Goal: Information Seeking & Learning: Understand process/instructions

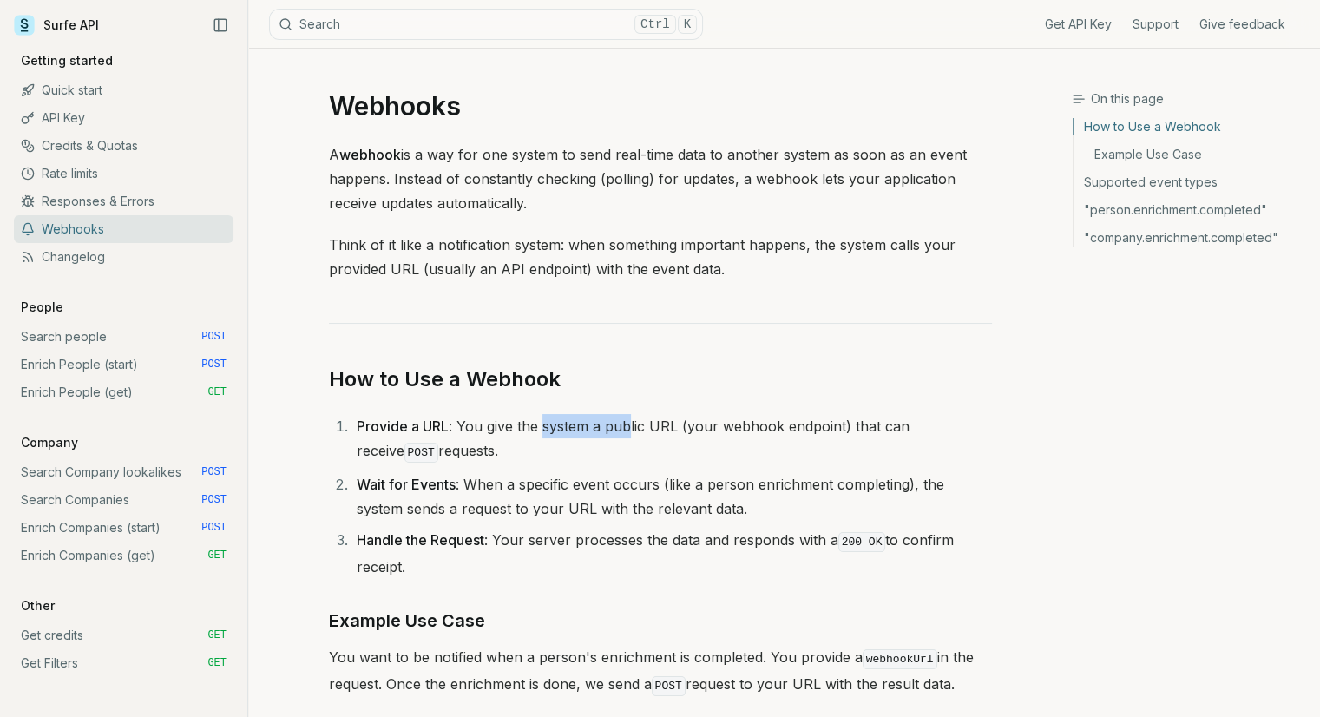
drag, startPoint x: 544, startPoint y: 429, endPoint x: 684, endPoint y: 438, distance: 140.0
click at [631, 431] on li "Provide a URL : You give the system a public URL (your webhook endpoint) that c…" at bounding box center [671, 439] width 640 height 51
click at [691, 442] on li "Provide a URL : You give the system a public URL (your webhook endpoint) that c…" at bounding box center [671, 439] width 640 height 51
drag, startPoint x: 682, startPoint y: 426, endPoint x: 750, endPoint y: 442, distance: 69.5
click at [750, 442] on li "Provide a URL : You give the system a public URL (your webhook endpoint) that c…" at bounding box center [671, 439] width 640 height 51
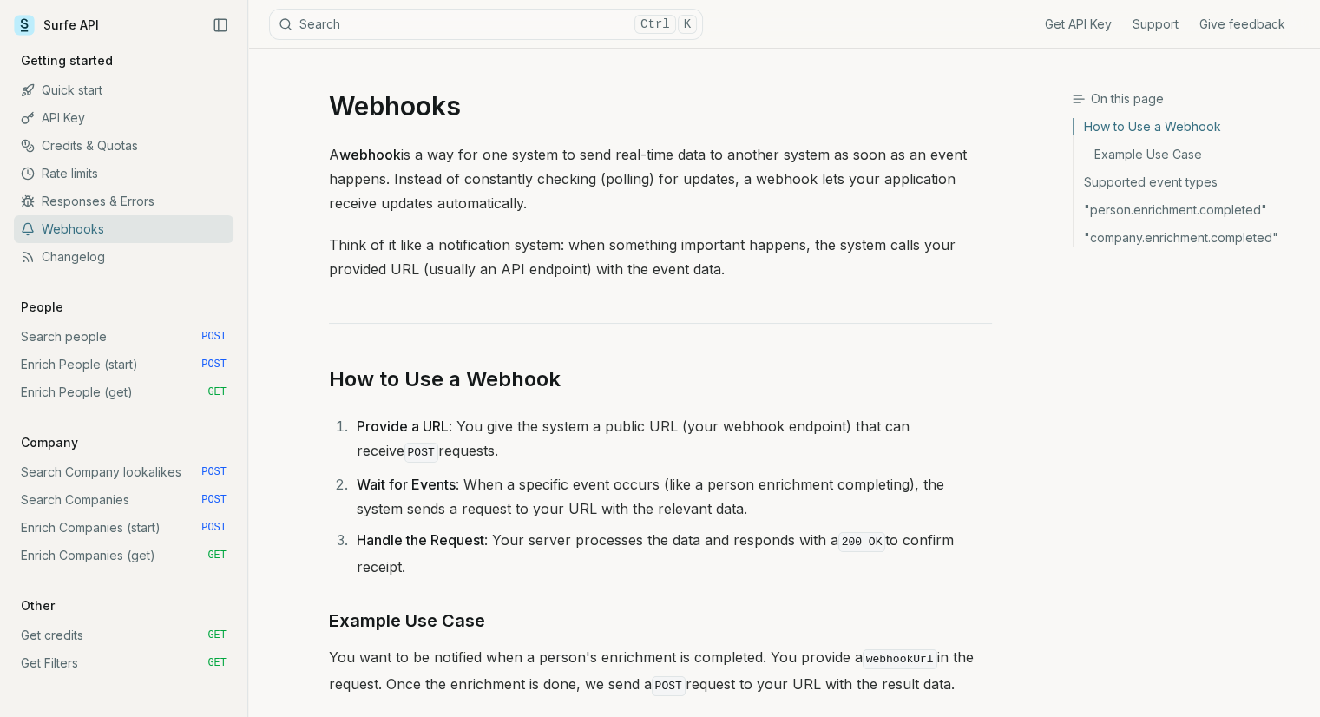
click at [750, 442] on li "Provide a URL : You give the system a public URL (your webhook endpoint) that c…" at bounding box center [671, 439] width 640 height 51
click at [795, 452] on li "Provide a URL : You give the system a public URL (your webhook endpoint) that c…" at bounding box center [671, 439] width 640 height 51
click at [80, 338] on link "Search people POST" at bounding box center [124, 337] width 220 height 28
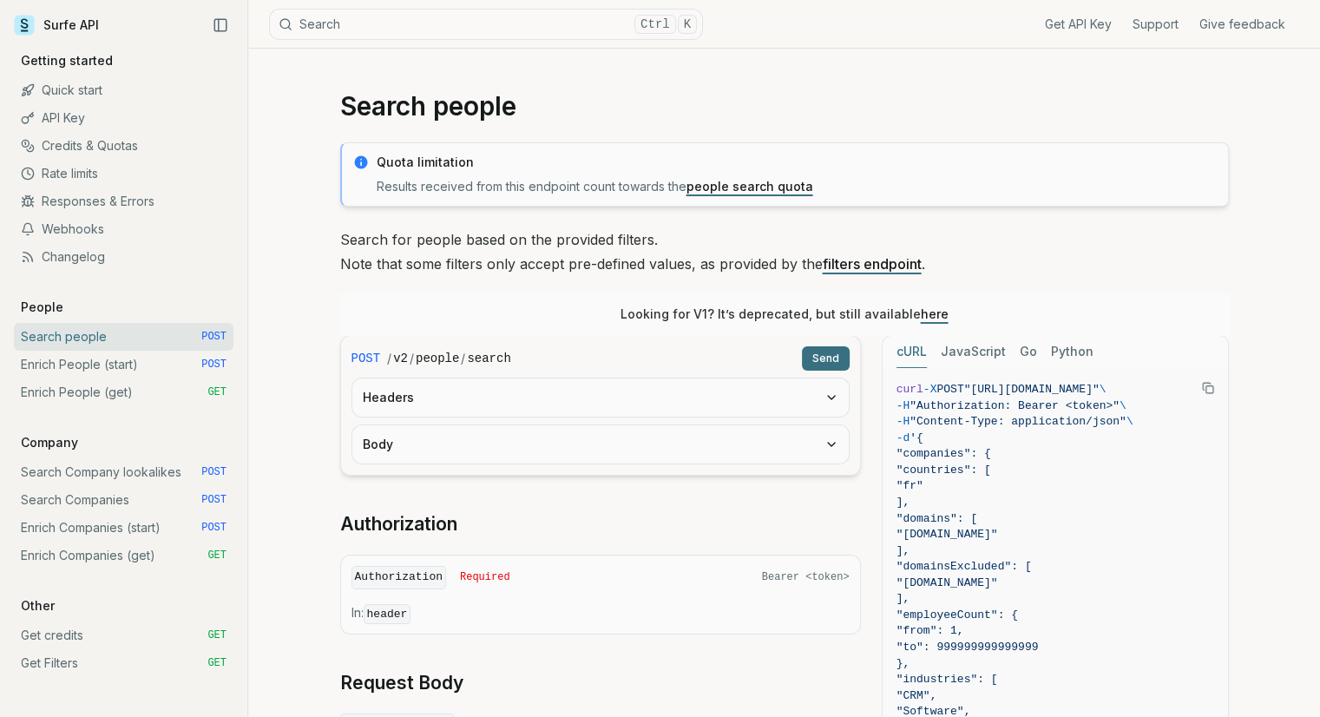
click at [81, 362] on link "Enrich People (start) POST" at bounding box center [124, 365] width 220 height 28
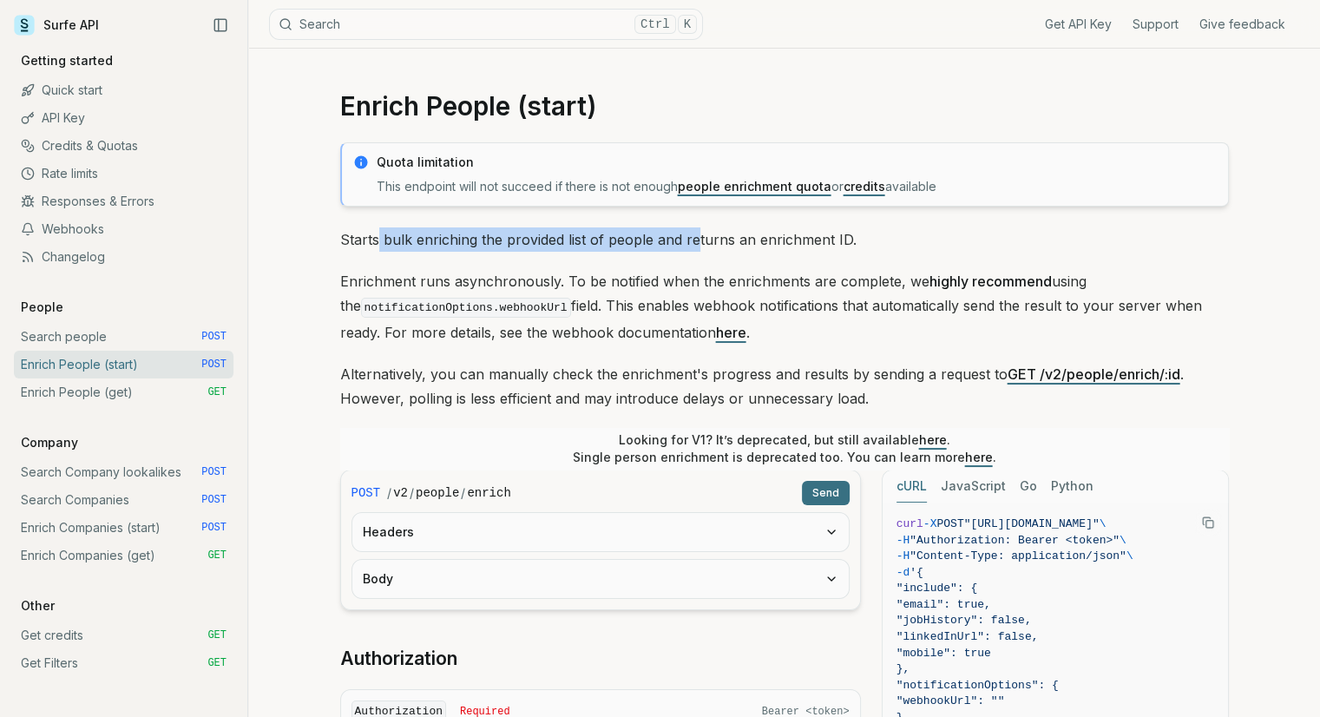
drag, startPoint x: 377, startPoint y: 237, endPoint x: 704, endPoint y: 233, distance: 328.0
click at [704, 233] on p "Starts bulk enriching the provided list of people and returns an enrichment ID." at bounding box center [784, 239] width 888 height 24
click at [782, 252] on div "Quota limitation This endpoint will not succeed if there is not enough people e…" at bounding box center [784, 717] width 888 height 1150
drag, startPoint x: 572, startPoint y: 240, endPoint x: 713, endPoint y: 250, distance: 141.7
click at [713, 250] on p "Starts bulk enriching the provided list of people and returns an enrichment ID." at bounding box center [784, 239] width 888 height 24
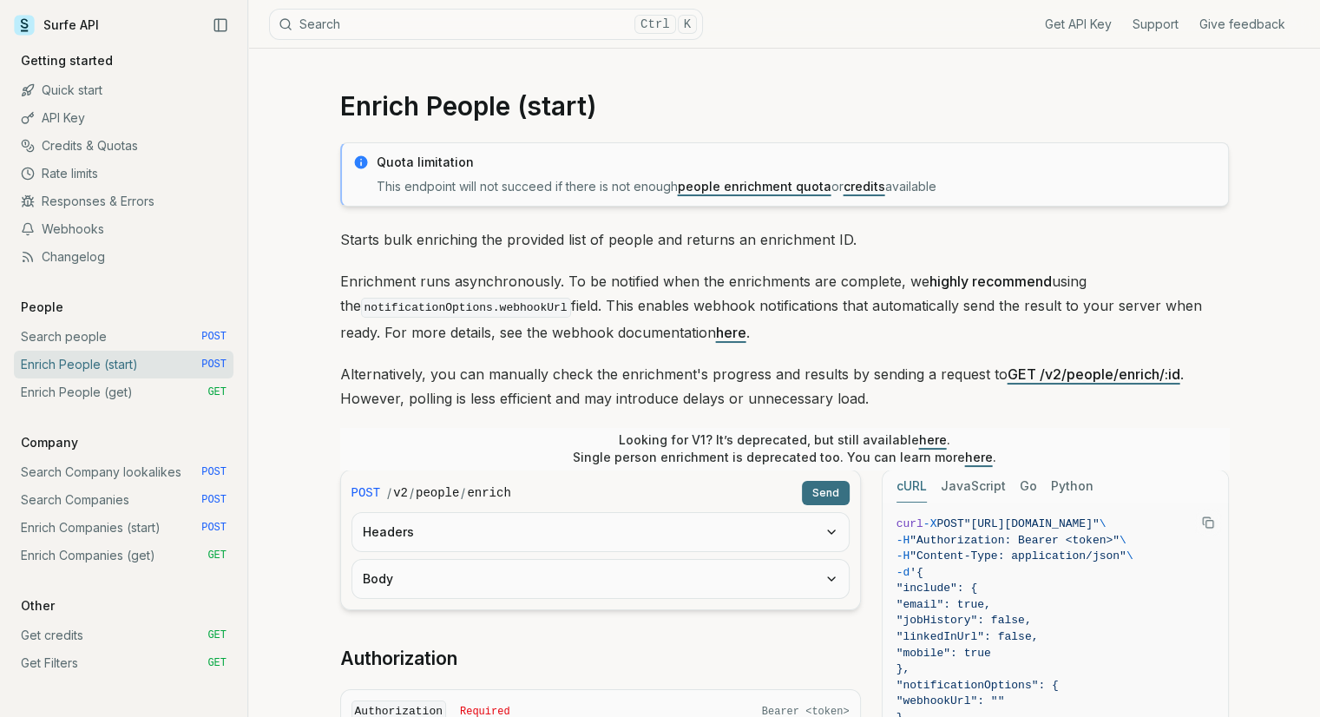
click at [746, 288] on p "Enrichment runs asynchronously. To be notified when the enrichments are complet…" at bounding box center [784, 306] width 888 height 75
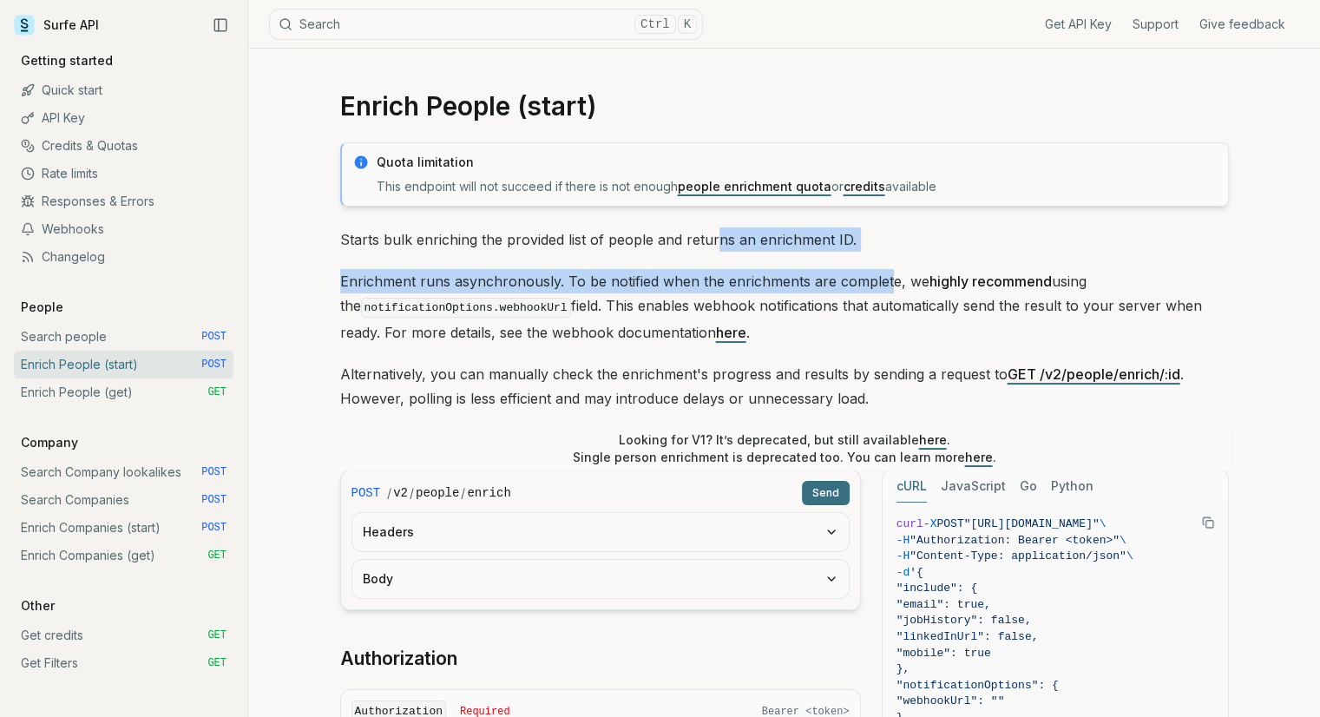
drag, startPoint x: 715, startPoint y: 239, endPoint x: 881, endPoint y: 254, distance: 167.3
click at [881, 254] on div "Quota limitation This endpoint will not succeed if there is not enough people e…" at bounding box center [784, 717] width 888 height 1150
click at [890, 242] on p "Starts bulk enriching the provided list of people and returns an enrichment ID." at bounding box center [784, 239] width 888 height 24
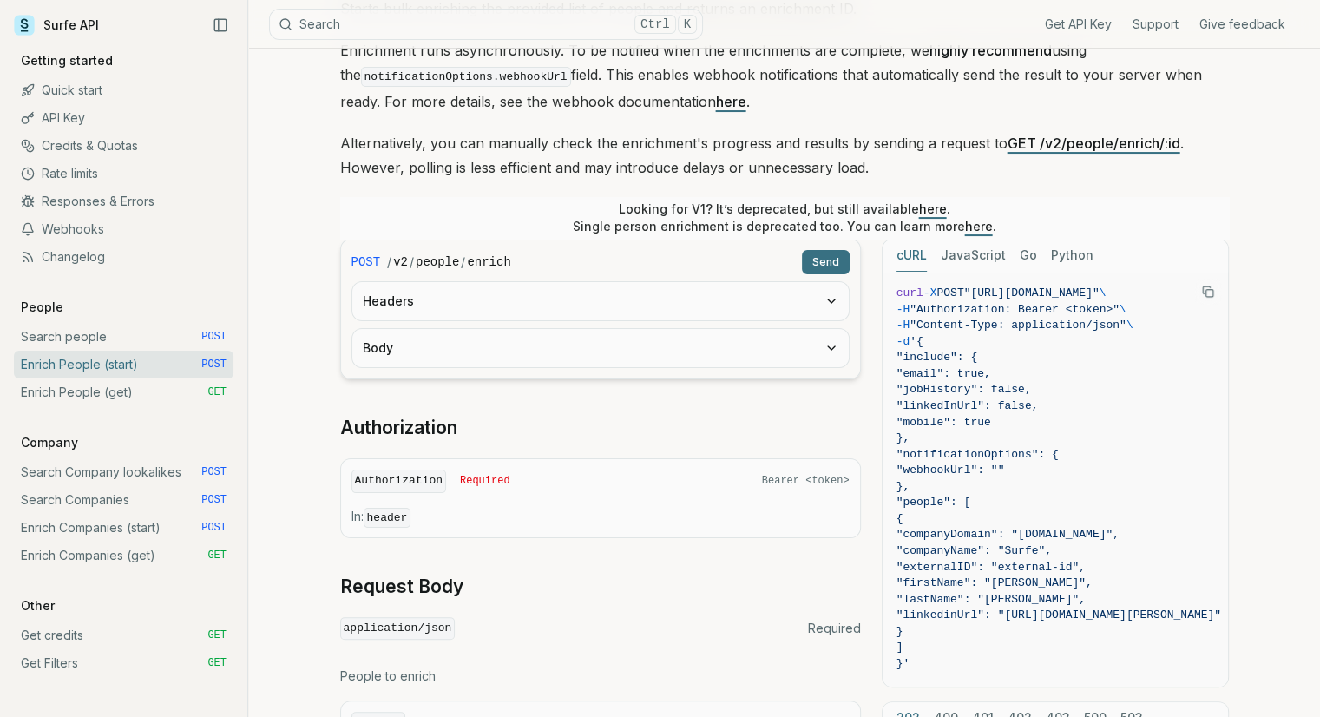
scroll to position [260, 0]
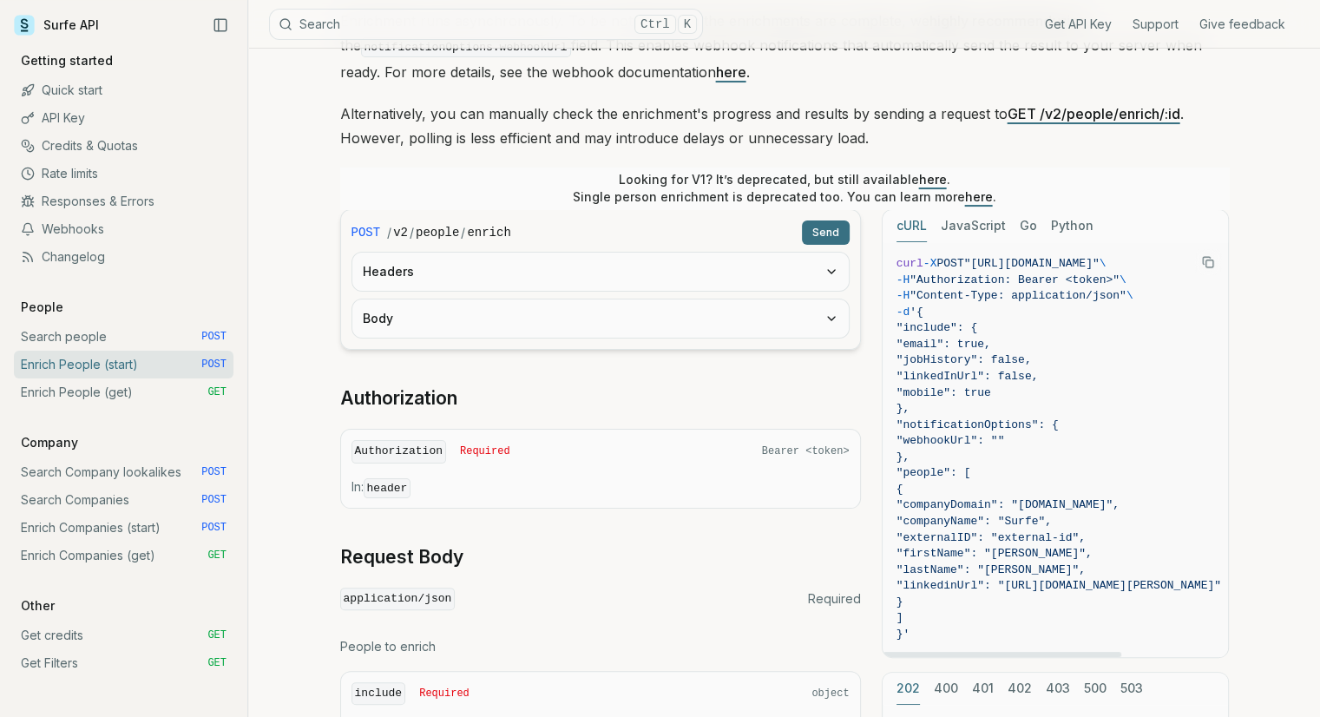
click at [1205, 261] on rect "Copy Text" at bounding box center [1208, 263] width 7 height 7
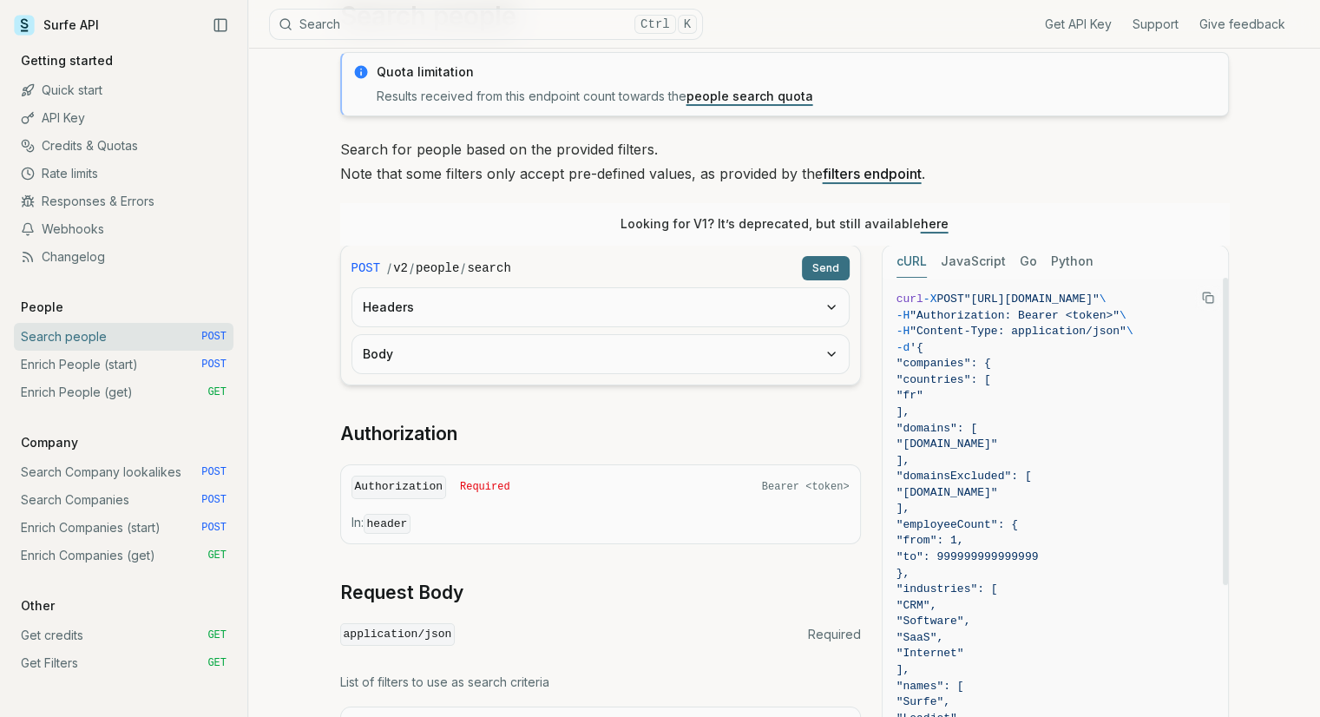
scroll to position [87, 0]
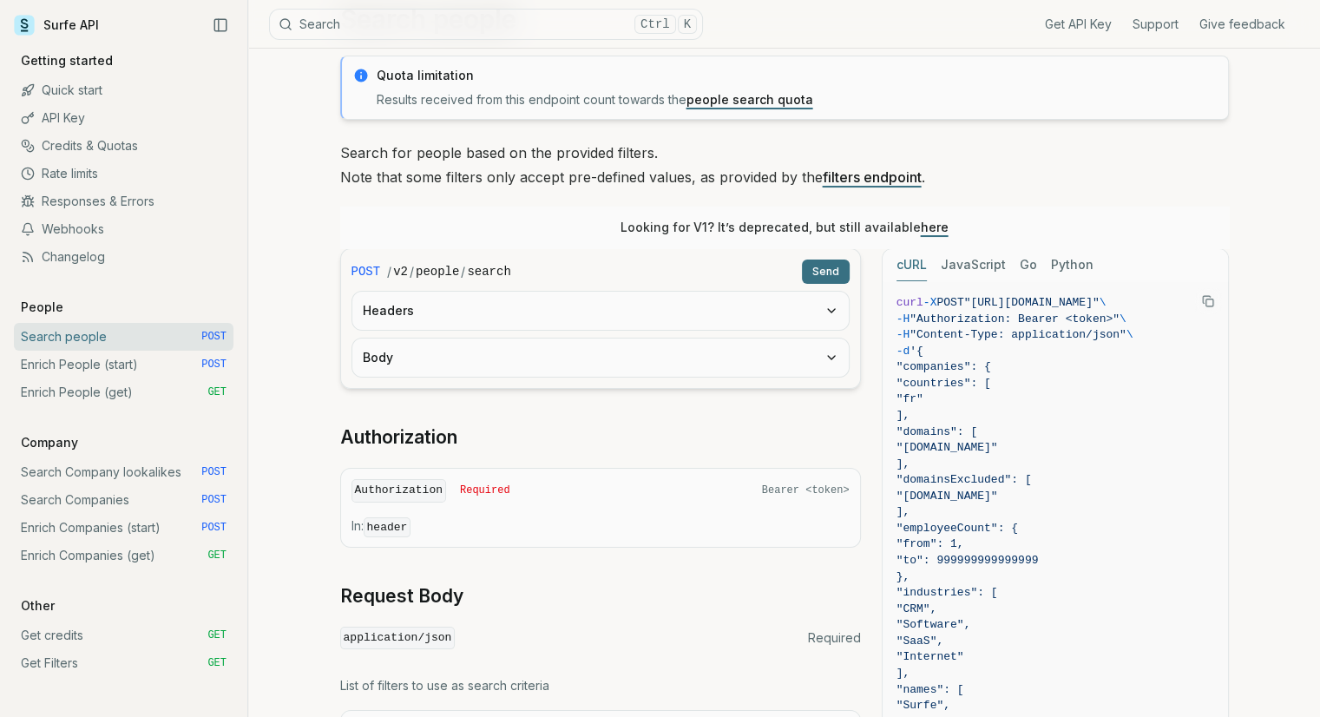
click at [1211, 303] on icon "Copy Text" at bounding box center [1208, 301] width 12 height 12
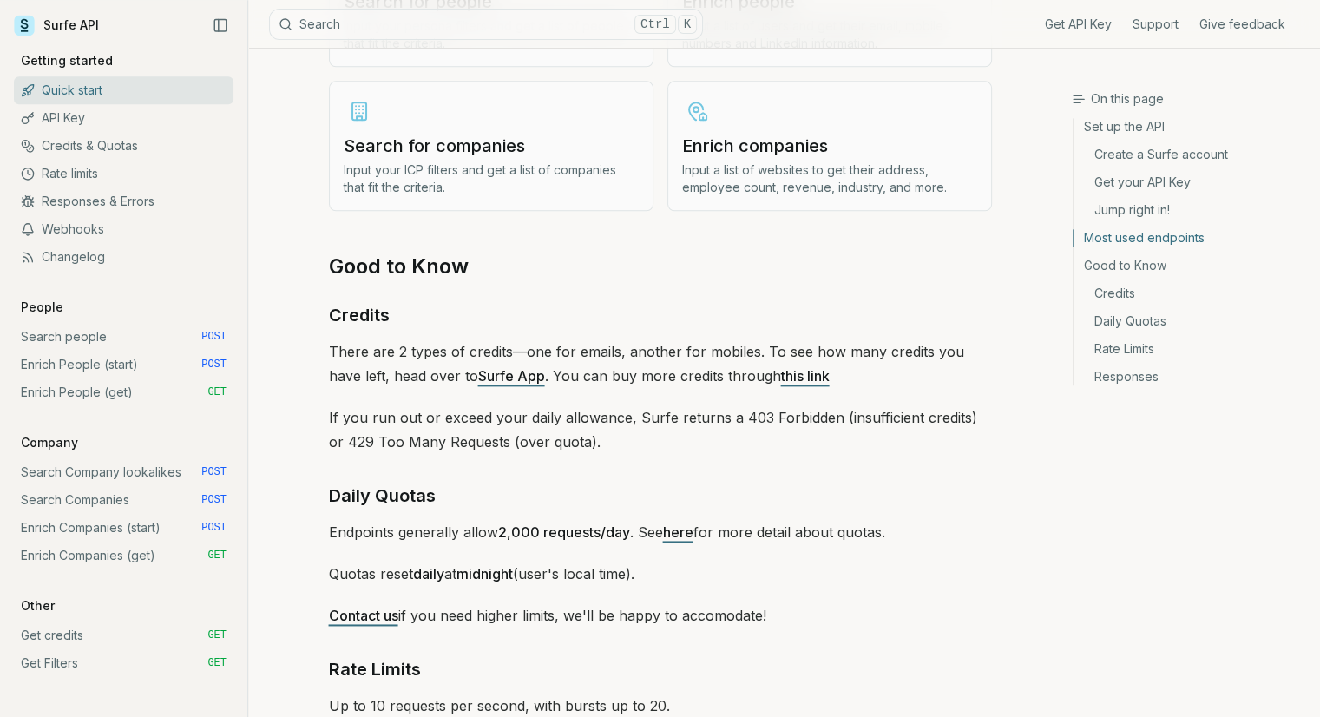
scroll to position [2256, 0]
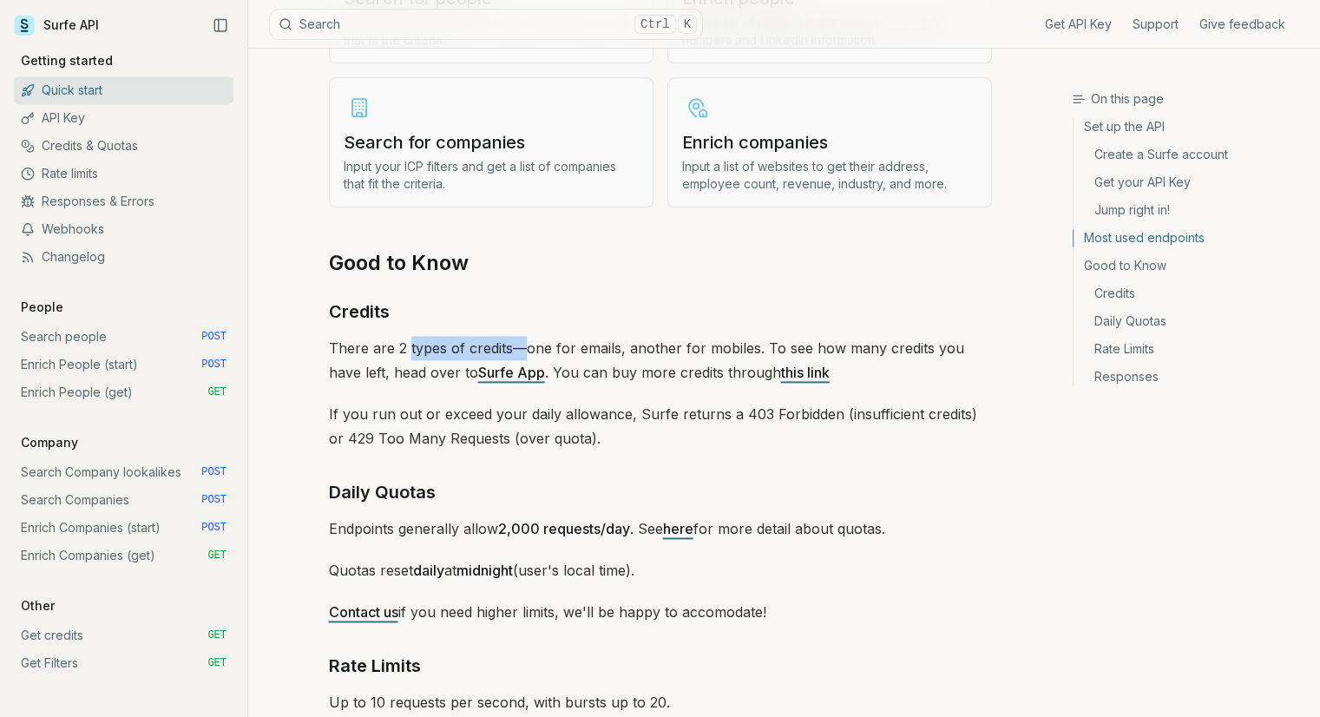
drag, startPoint x: 406, startPoint y: 339, endPoint x: 589, endPoint y: 337, distance: 183.1
click at [565, 338] on p "There are 2 types of credits—one for emails, another for mobiles. To see how ma…" at bounding box center [660, 360] width 663 height 49
click at [645, 339] on p "There are 2 types of credits—one for emails, another for mobiles. To see how ma…" at bounding box center [660, 360] width 663 height 49
drag, startPoint x: 613, startPoint y: 338, endPoint x: 801, endPoint y: 337, distance: 187.4
click at [779, 337] on p "There are 2 types of credits—one for emails, another for mobiles. To see how ma…" at bounding box center [660, 360] width 663 height 49
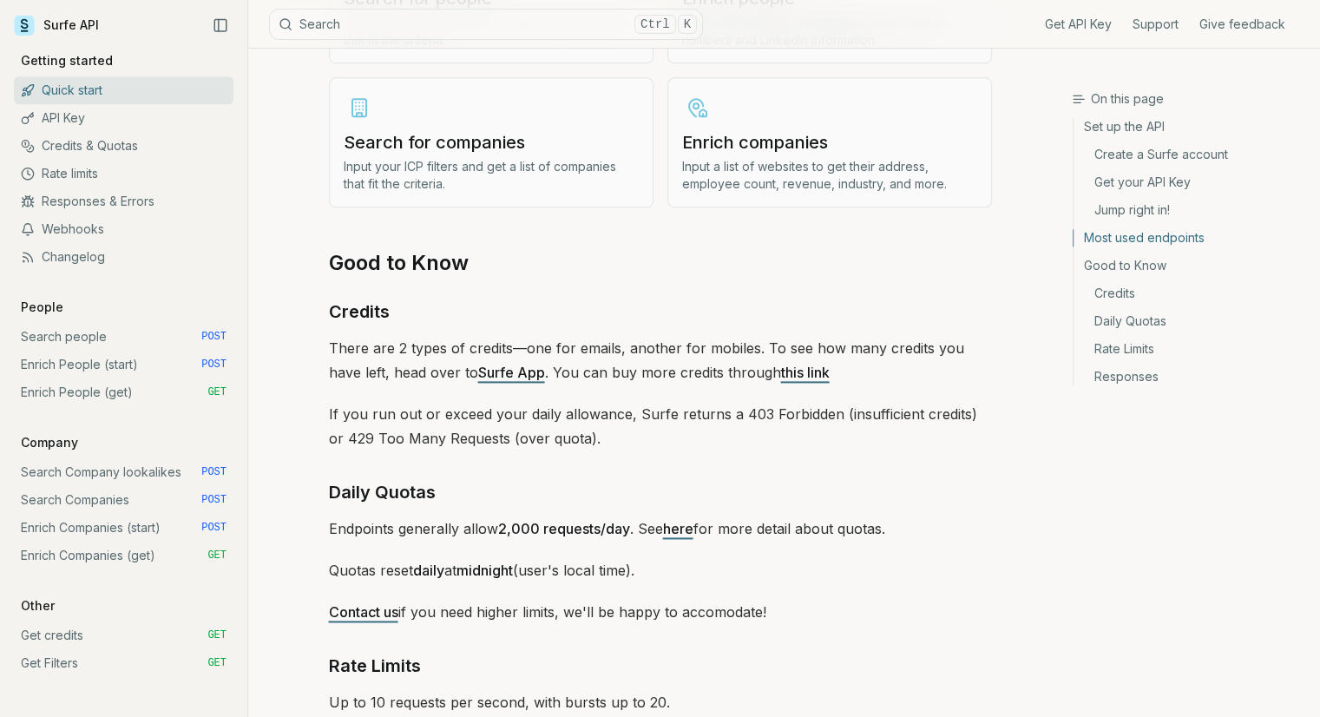
click at [803, 337] on p "There are 2 types of credits—one for emails, another for mobiles. To see how ma…" at bounding box center [660, 360] width 663 height 49
drag, startPoint x: 761, startPoint y: 345, endPoint x: 1027, endPoint y: 337, distance: 266.5
click at [971, 402] on p "If you run out or exceed your daily allowance, Surfe returns a 403 Forbidden (i…" at bounding box center [660, 426] width 663 height 49
click at [478, 369] on link "Surfe App" at bounding box center [511, 372] width 67 height 17
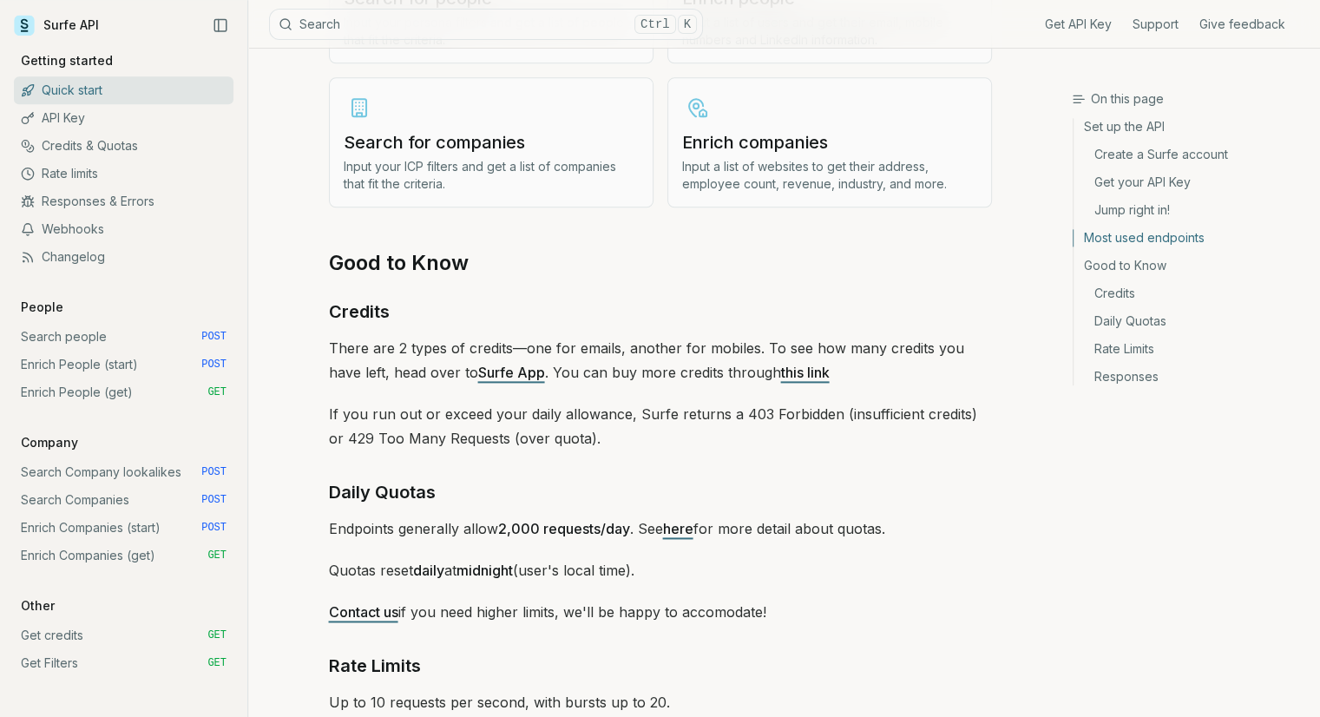
click at [781, 365] on link "this link" at bounding box center [805, 372] width 49 height 17
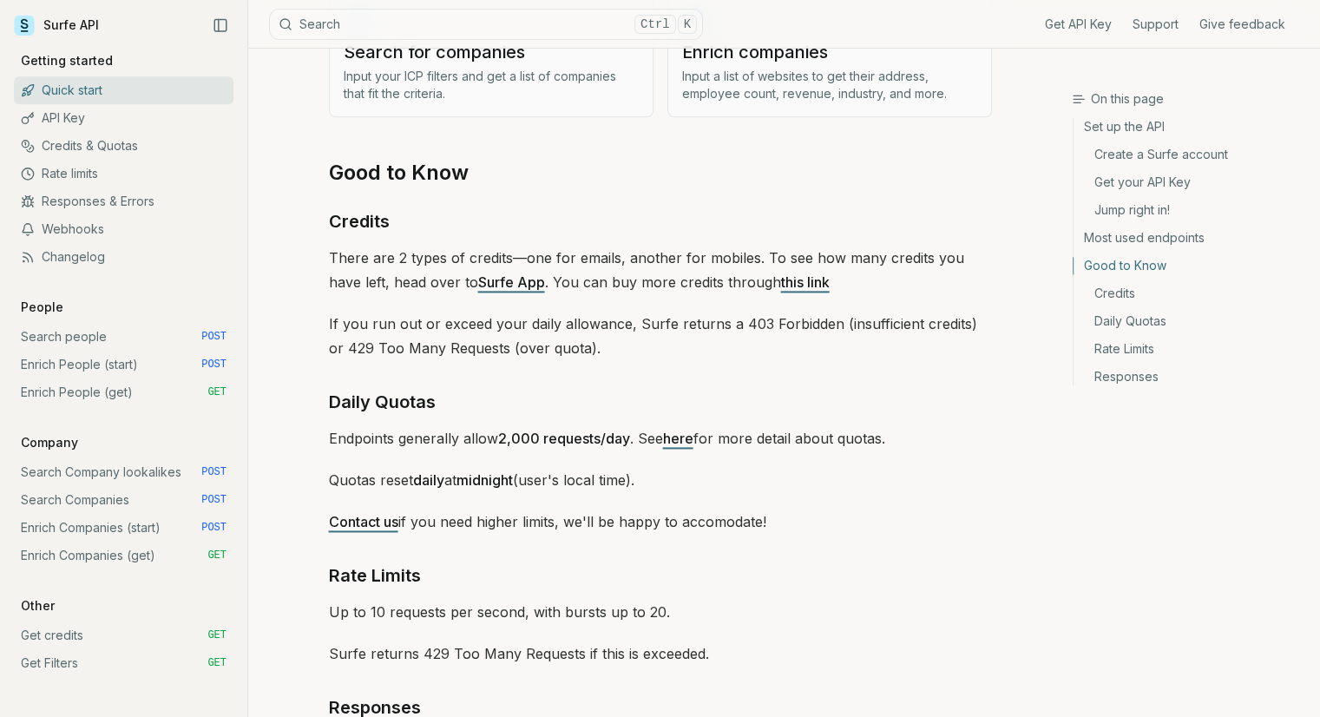
scroll to position [2429, 0]
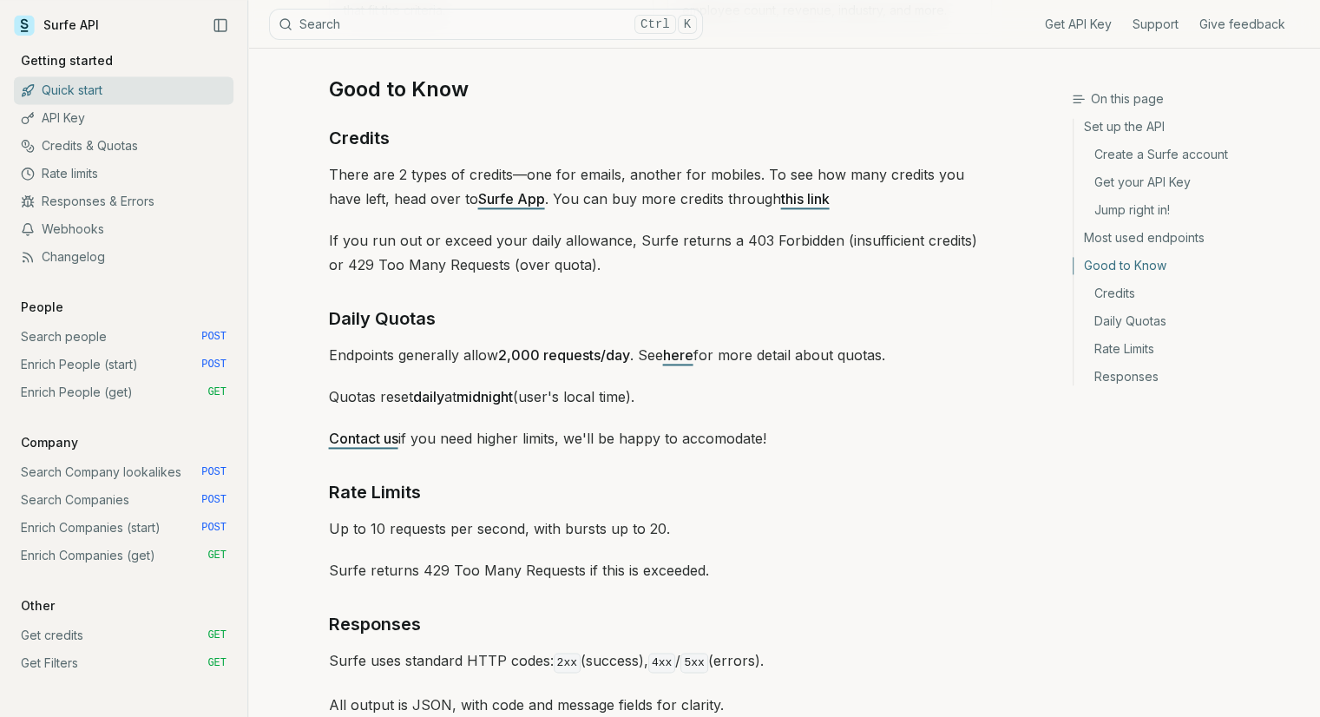
click at [71, 331] on link "Search people POST" at bounding box center [124, 337] width 220 height 28
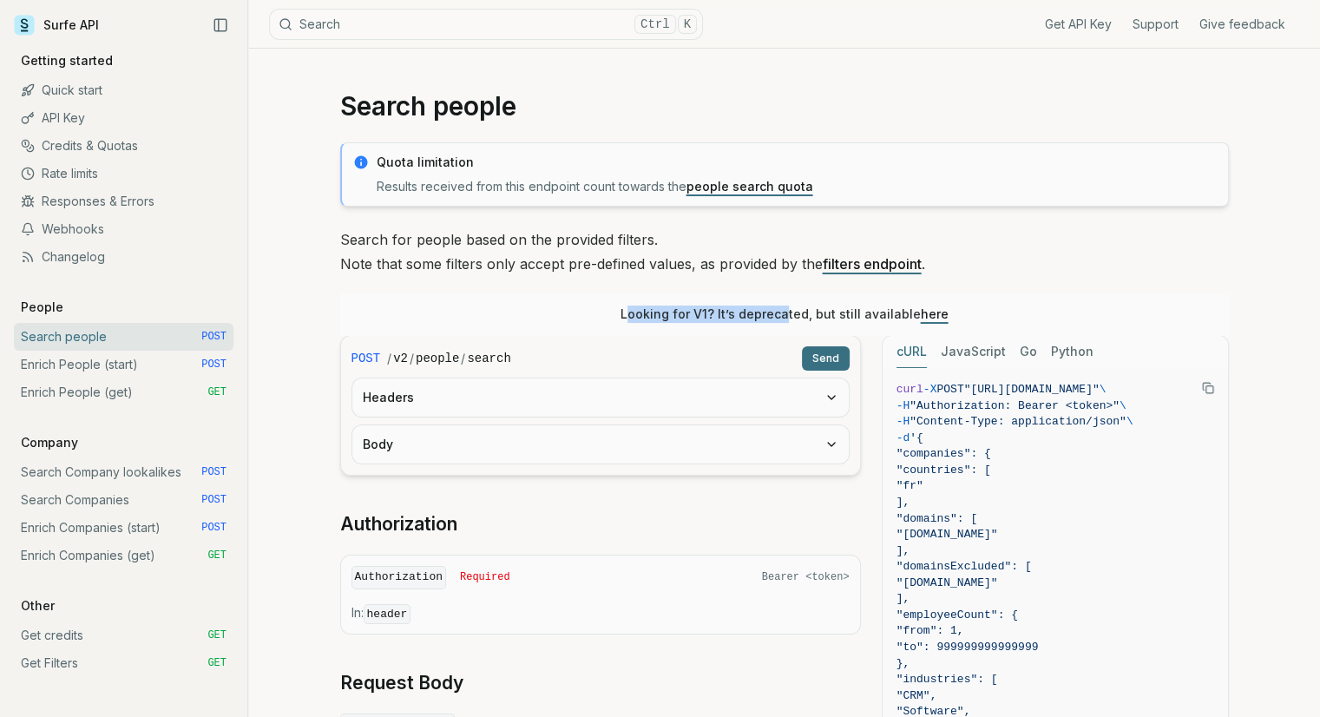
drag, startPoint x: 632, startPoint y: 315, endPoint x: 785, endPoint y: 313, distance: 153.6
click at [785, 313] on p "Looking for V1? It’s deprecated, but still available here" at bounding box center [784, 313] width 328 height 17
click at [807, 311] on p "Looking for V1? It’s deprecated, but still available here" at bounding box center [784, 313] width 328 height 17
click at [95, 174] on link "Rate limits" at bounding box center [124, 174] width 220 height 28
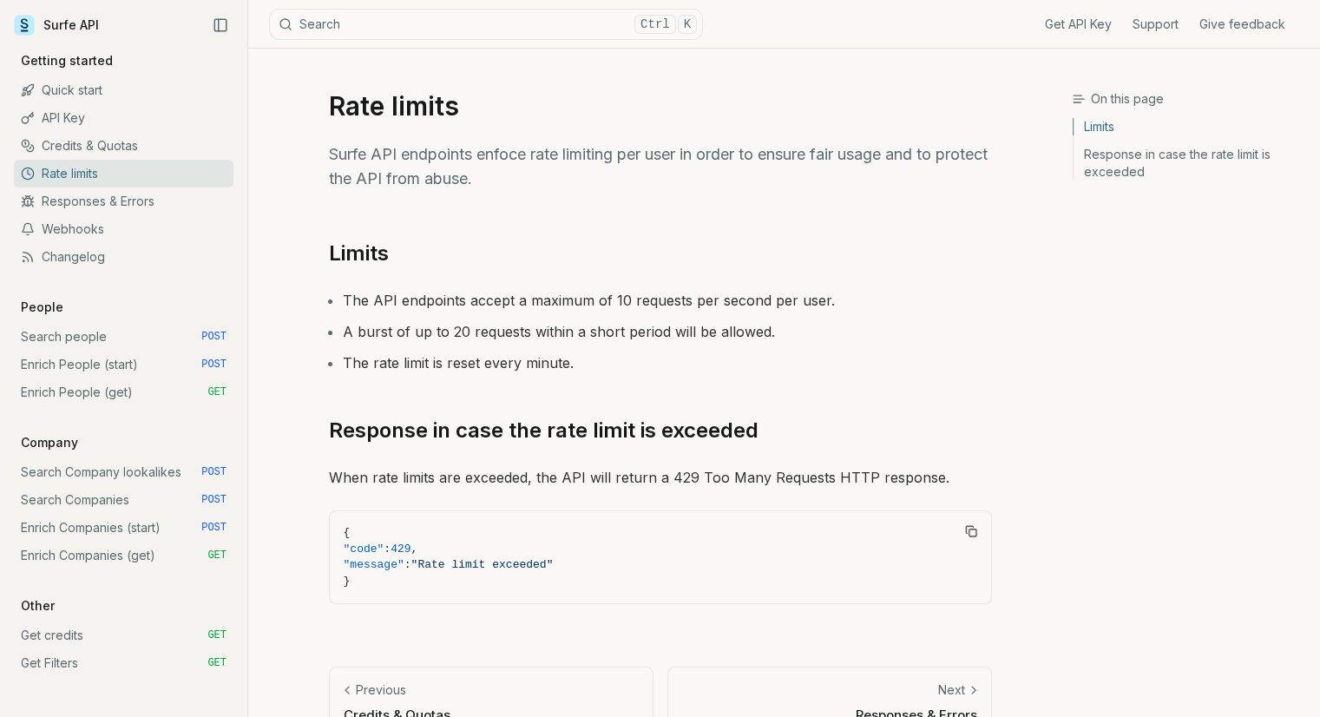
scroll to position [43, 0]
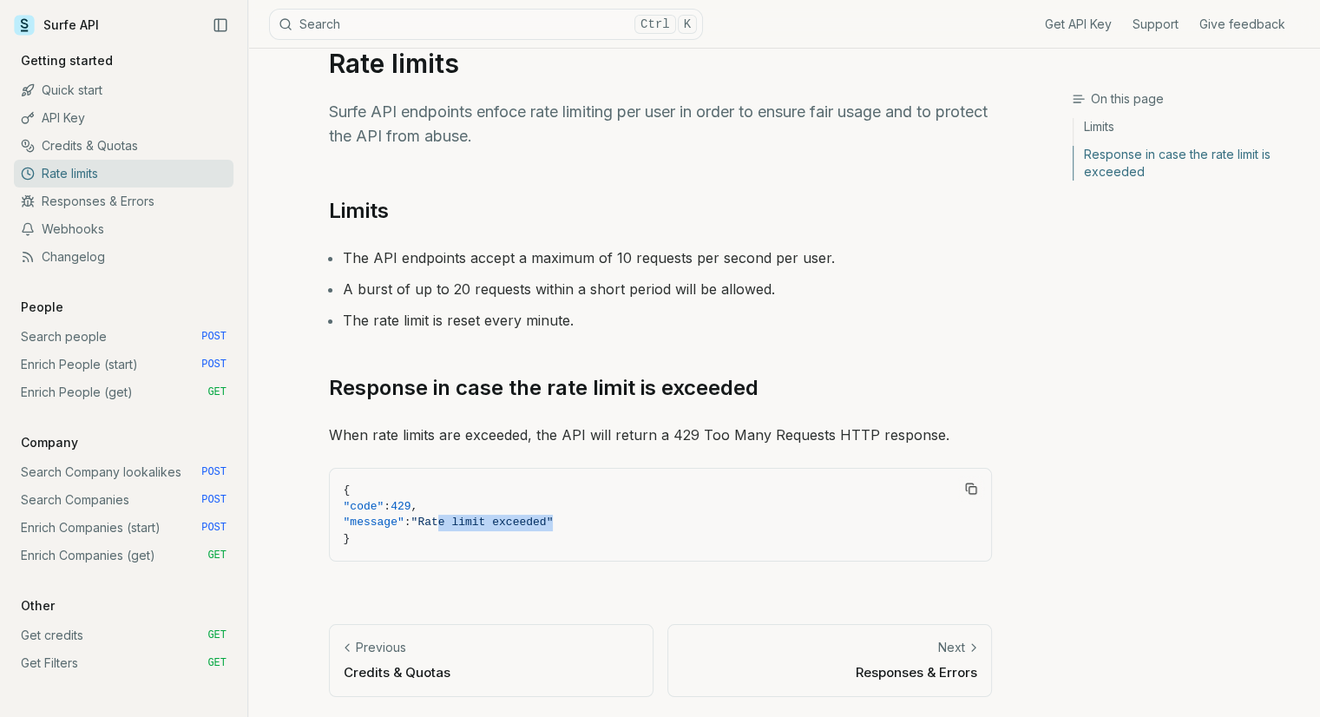
drag, startPoint x: 458, startPoint y: 524, endPoint x: 601, endPoint y: 509, distance: 143.9
click at [580, 517] on span ""message" : "Rate limit exceeded"" at bounding box center [660, 522] width 633 height 16
click at [604, 508] on span ""code" : 429 ," at bounding box center [660, 507] width 633 height 16
click at [955, 659] on link "Next Responses & Errors" at bounding box center [829, 660] width 324 height 72
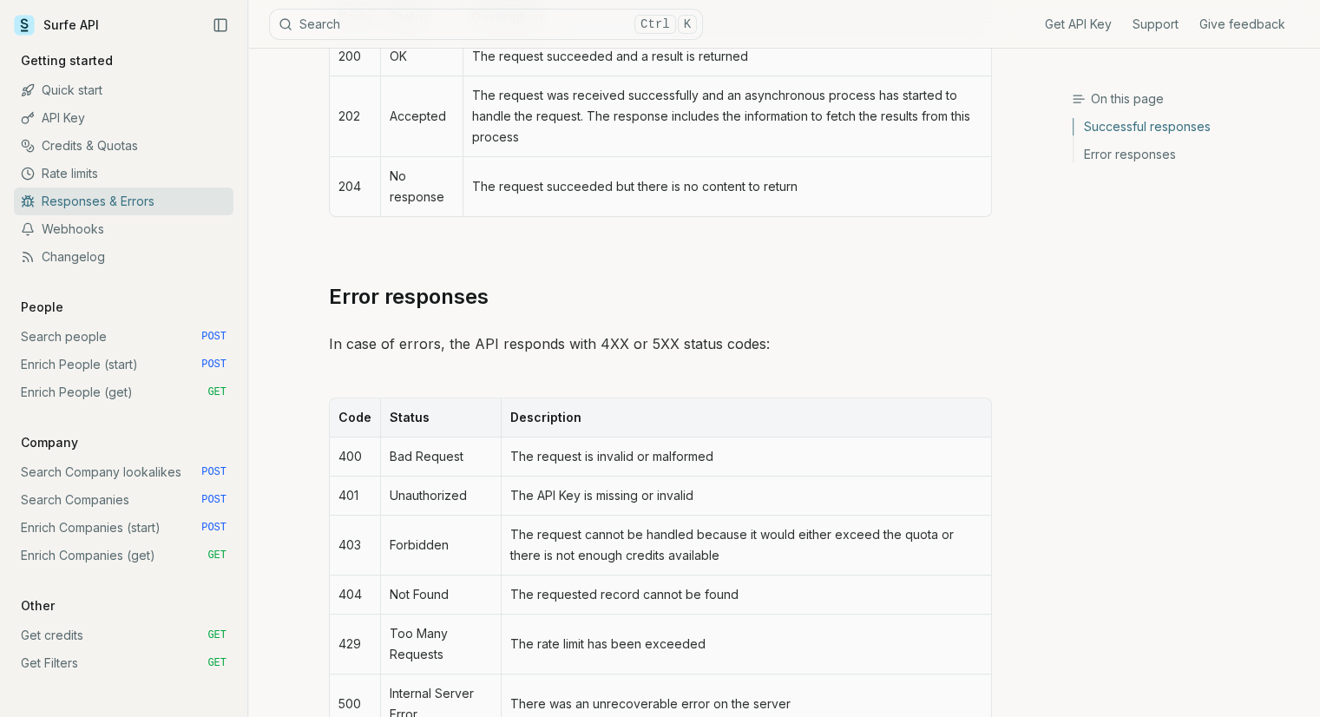
scroll to position [476, 0]
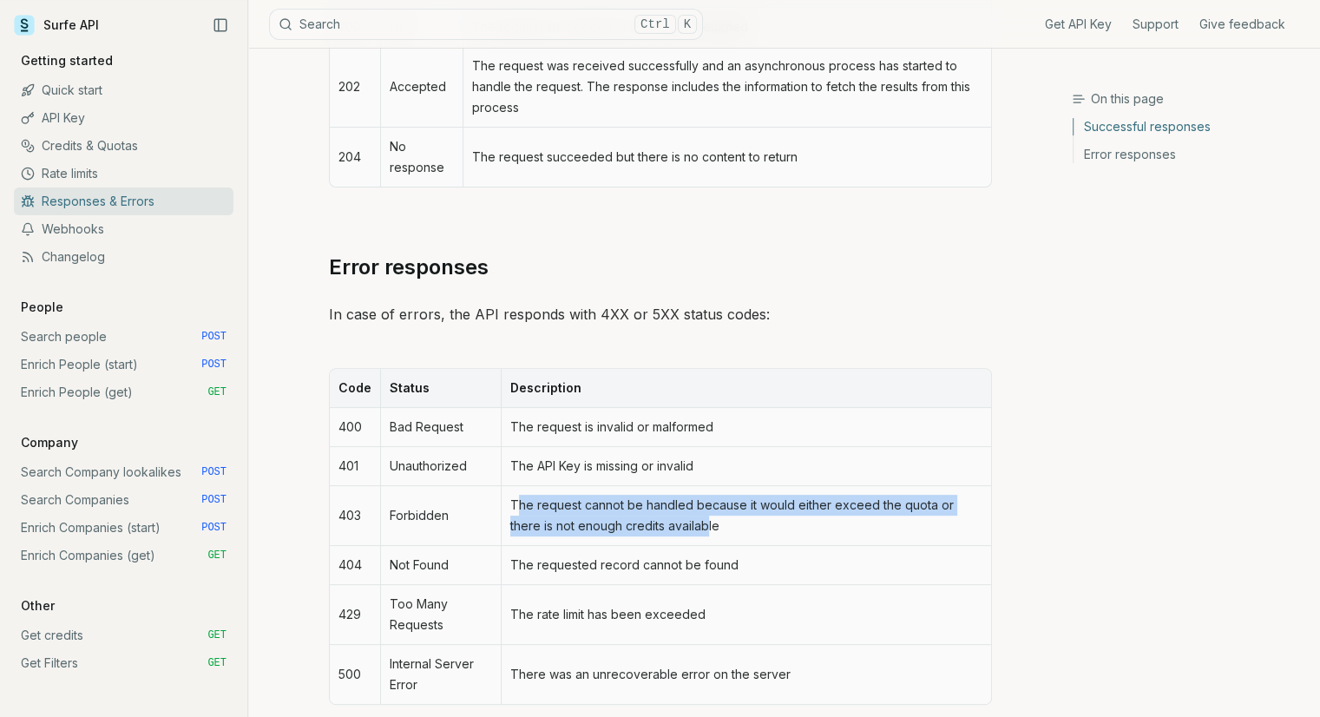
drag, startPoint x: 516, startPoint y: 496, endPoint x: 672, endPoint y: 518, distance: 156.8
click at [672, 518] on td "The request cannot be handled because it would either exceed the quota or there…" at bounding box center [745, 516] width 489 height 60
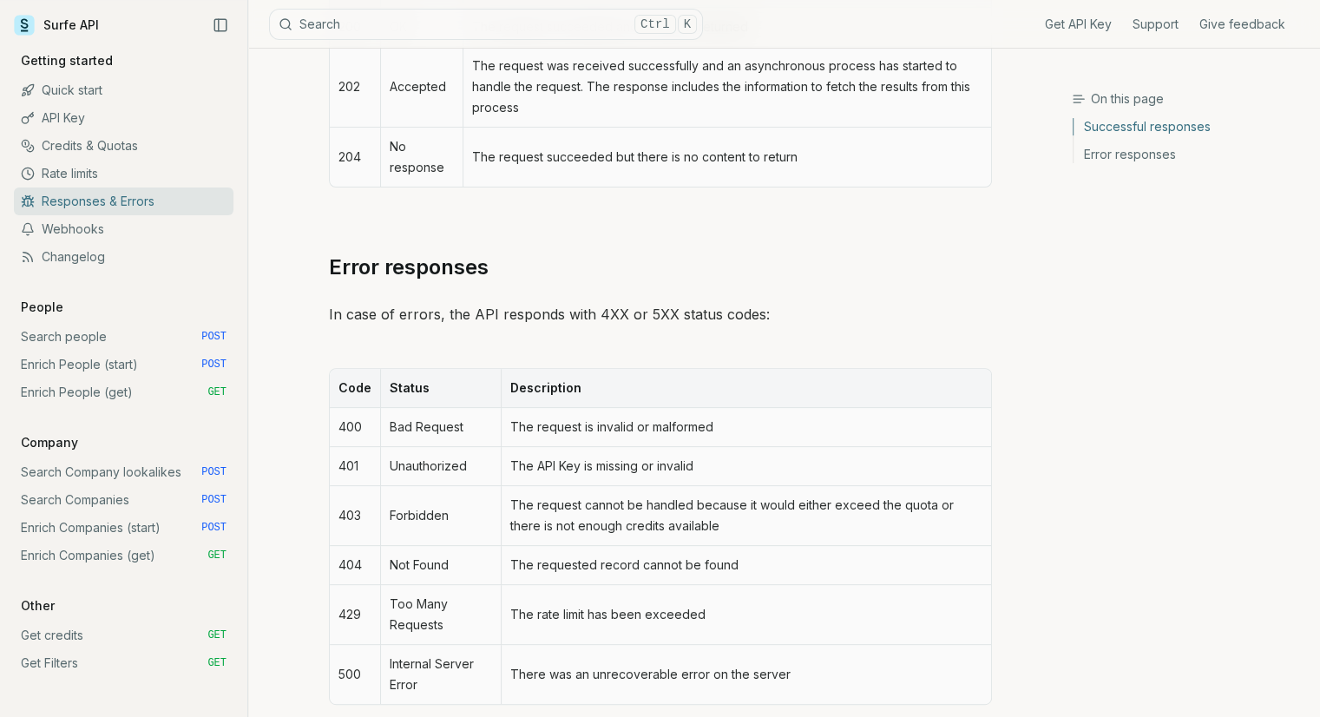
click at [698, 520] on td "The request cannot be handled because it would either exceed the quota or there…" at bounding box center [745, 516] width 489 height 60
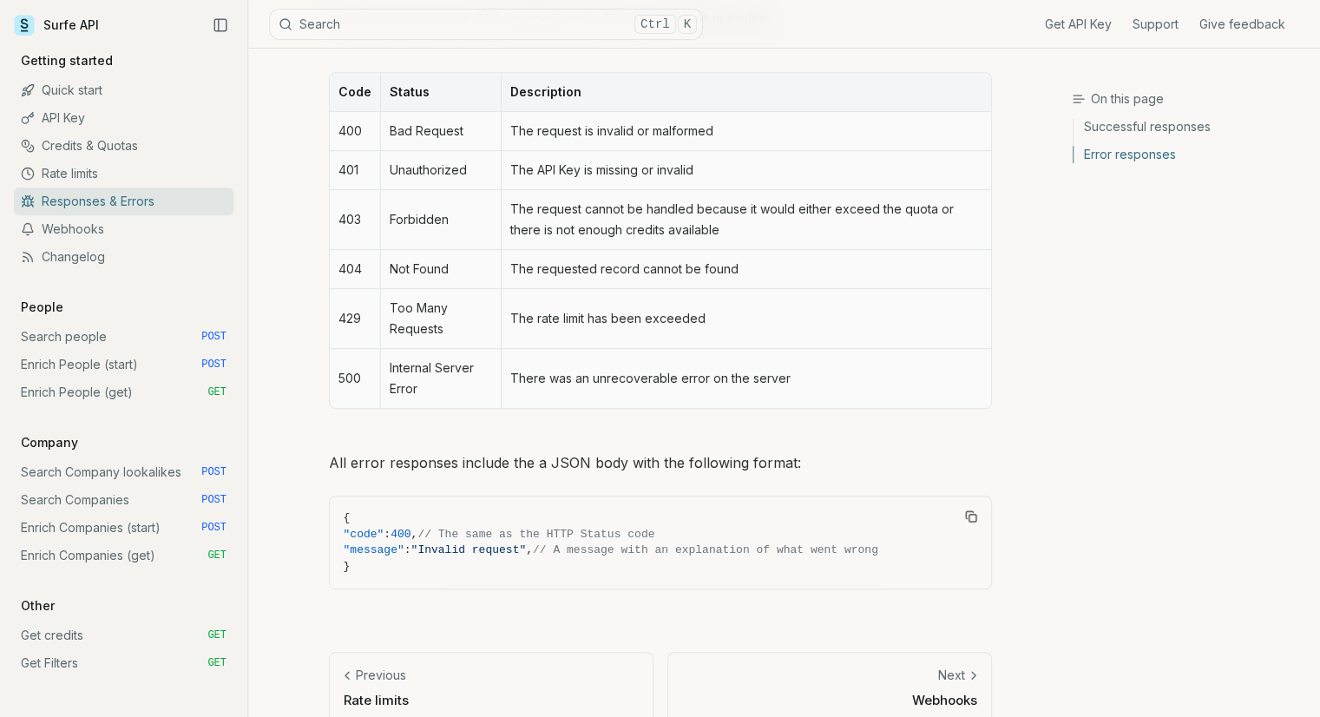
scroll to position [798, 0]
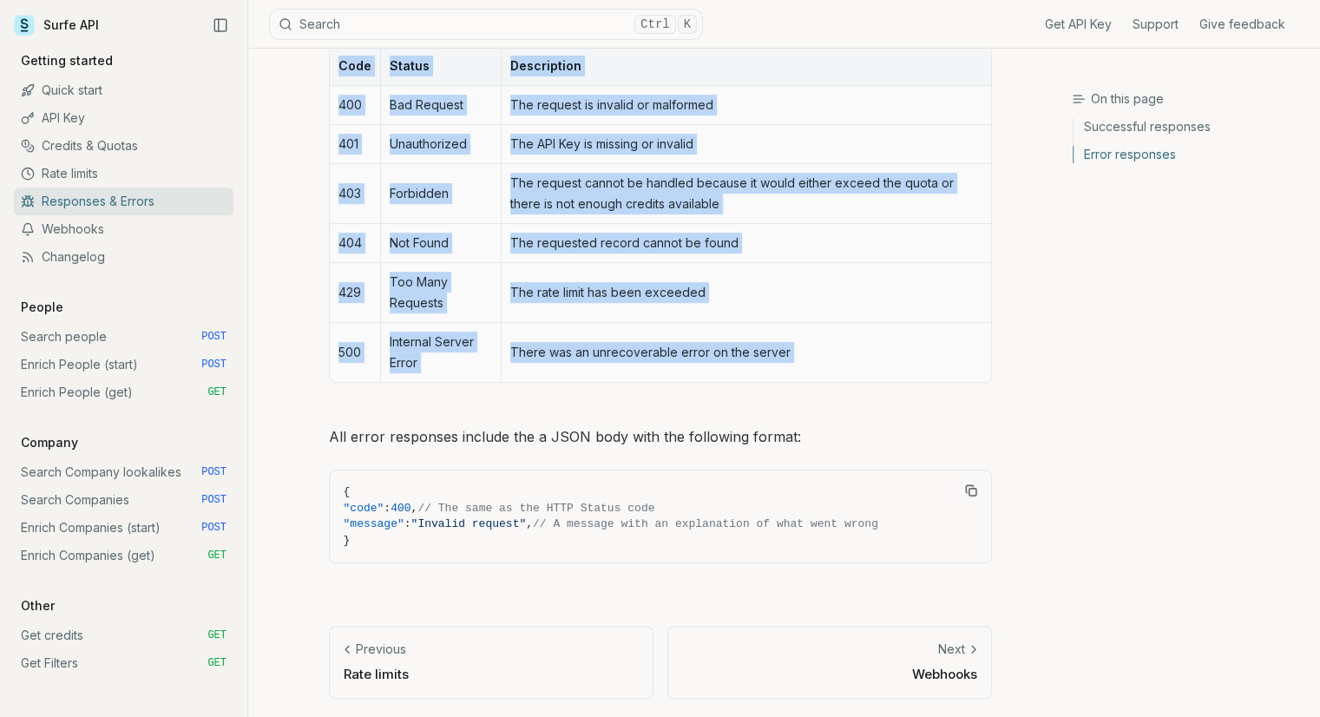
drag, startPoint x: 383, startPoint y: 435, endPoint x: 881, endPoint y: 394, distance: 500.5
click at [881, 394] on div "All responses are sent as JSON objects. Successful responses A successful reque…" at bounding box center [660, 12] width 663 height 1143
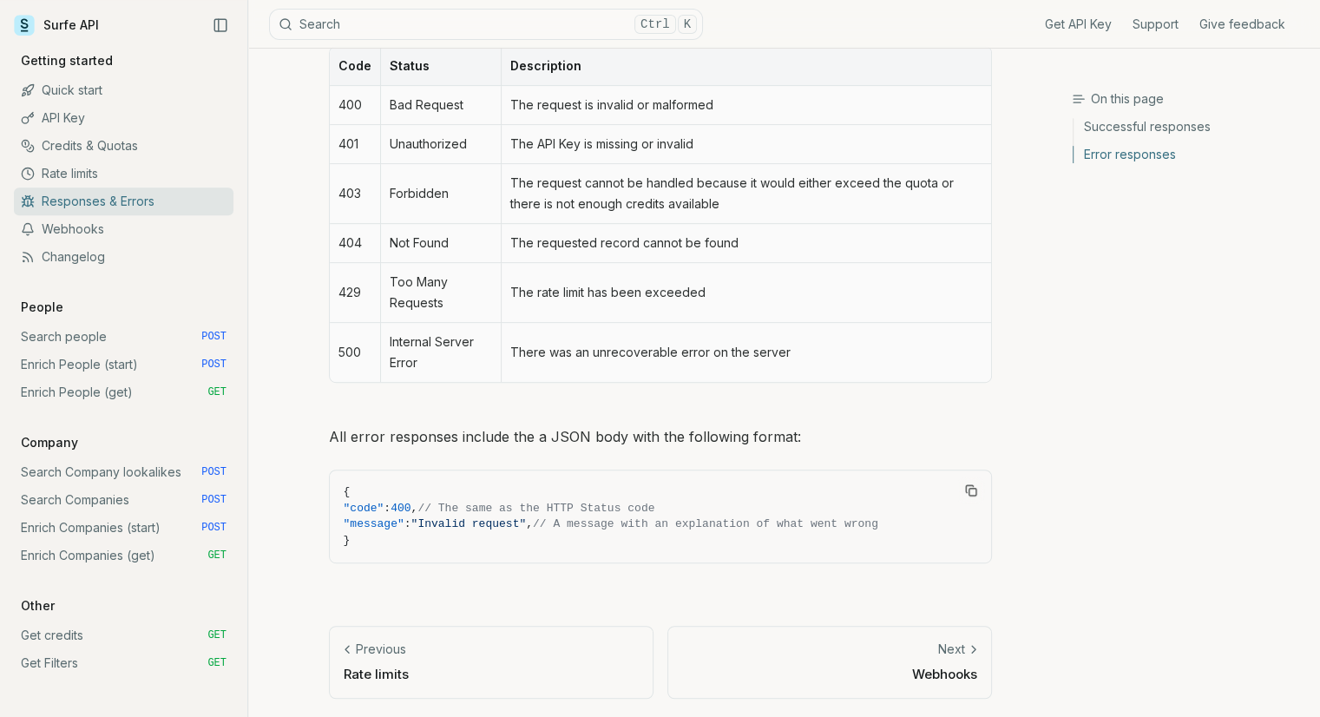
click at [885, 394] on div "Code Status Description 400 Bad Request The request is invalid or malformed 401…" at bounding box center [660, 214] width 663 height 385
